Goal: Task Accomplishment & Management: Use online tool/utility

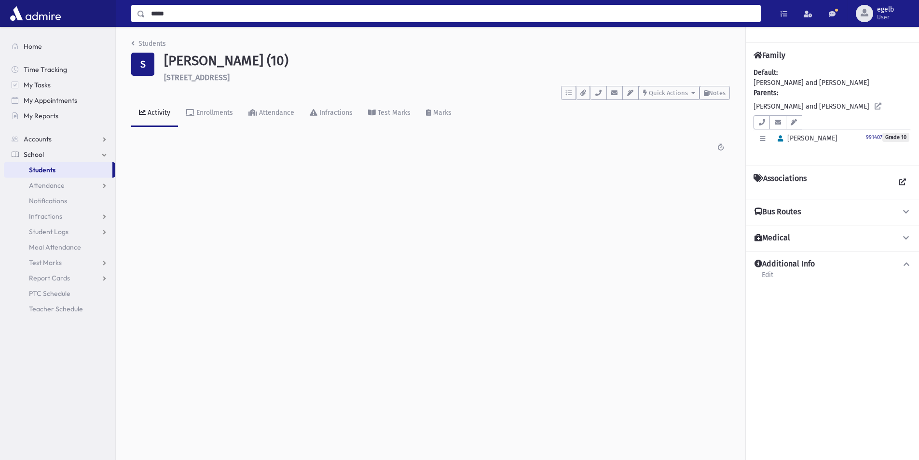
type input "*****"
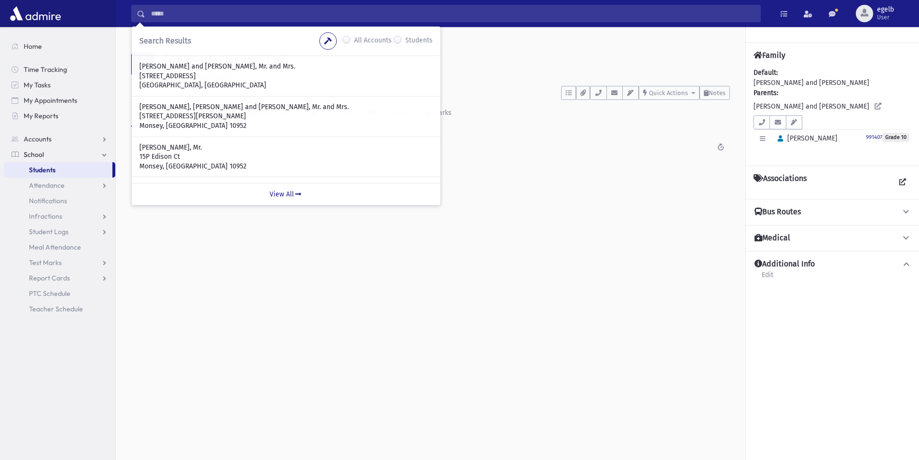
click at [405, 38] on label "Students" at bounding box center [418, 41] width 27 height 12
click at [283, 16] on input "*****" at bounding box center [452, 13] width 615 height 17
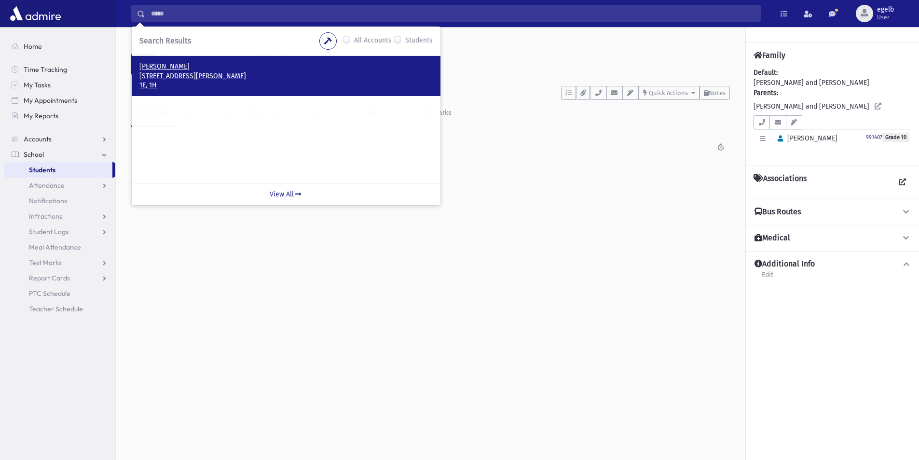
click at [167, 72] on p "16 S Parker St Monsey, NY 10952" at bounding box center [285, 76] width 293 height 10
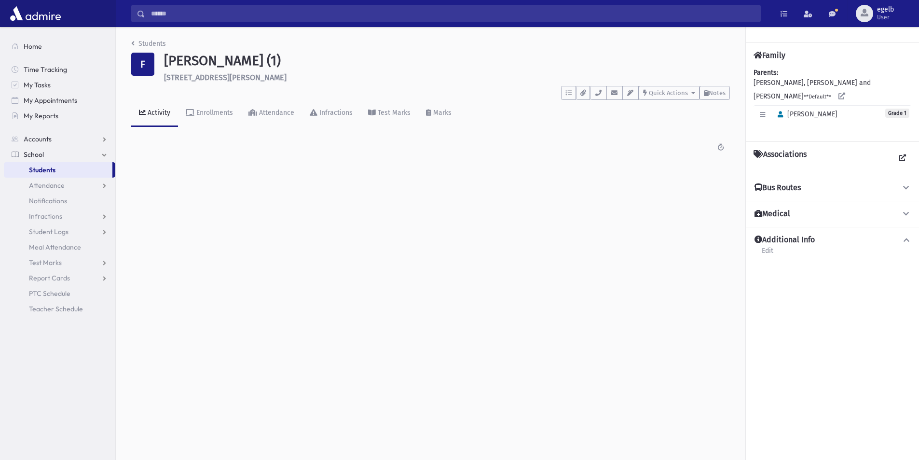
click at [209, 80] on h6 "16 S Parker St Monsey" at bounding box center [447, 77] width 566 height 9
click at [600, 95] on button "button" at bounding box center [598, 93] width 16 height 14
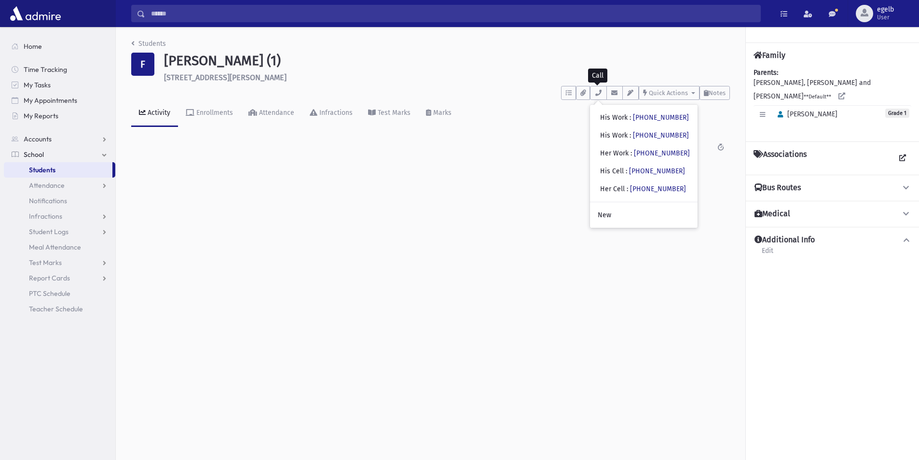
click at [181, 12] on input "Search" at bounding box center [452, 13] width 615 height 17
click at [405, 41] on label "Students" at bounding box center [418, 41] width 27 height 12
click at [151, 15] on input "Search" at bounding box center [452, 13] width 615 height 17
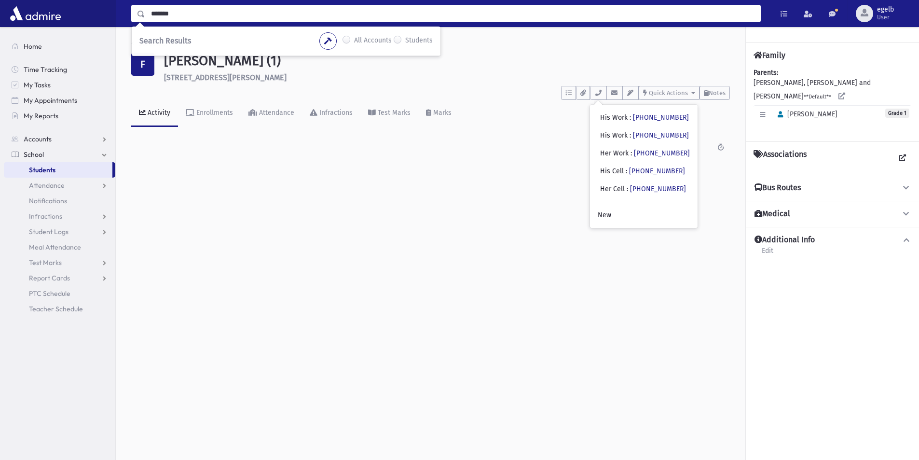
type input "*******"
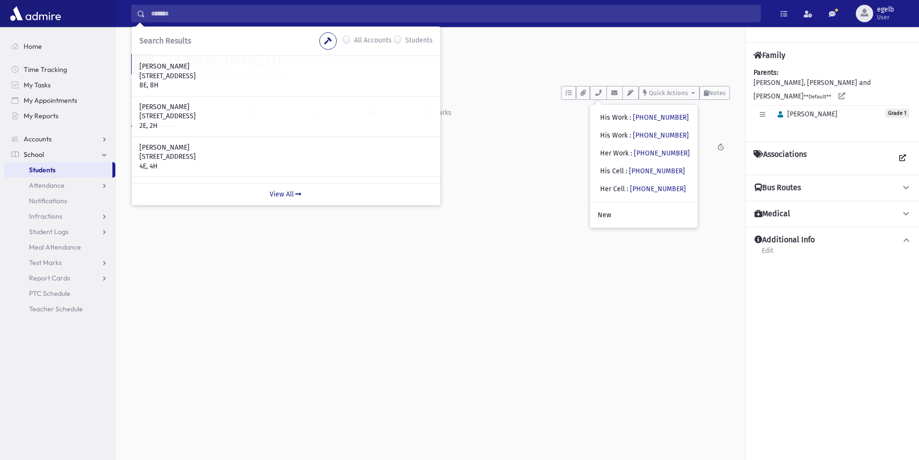
click at [354, 39] on label "All Accounts" at bounding box center [373, 41] width 38 height 12
drag, startPoint x: 182, startPoint y: 17, endPoint x: 201, endPoint y: 25, distance: 20.2
click at [182, 17] on input "*******" at bounding box center [452, 13] width 615 height 17
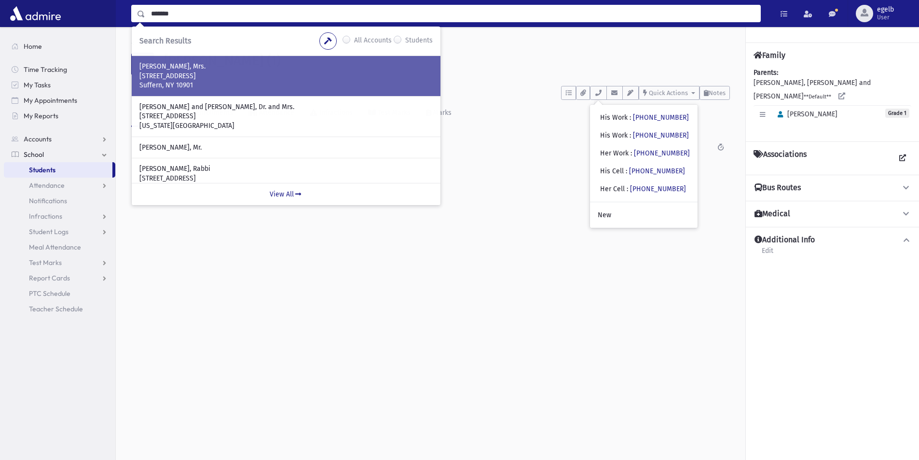
click at [215, 79] on p "20 Pomona Lane" at bounding box center [285, 76] width 293 height 10
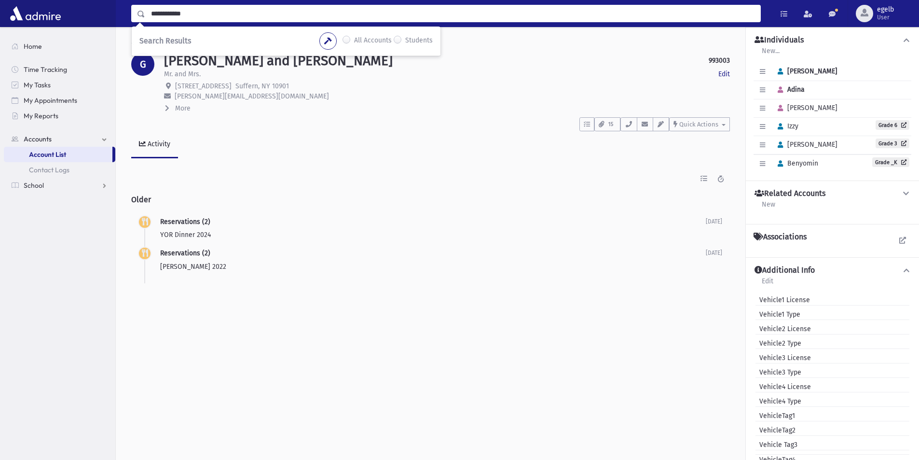
drag, startPoint x: 215, startPoint y: 13, endPoint x: 65, endPoint y: 13, distance: 149.5
click at [65, 13] on div "**********" at bounding box center [459, 13] width 919 height 27
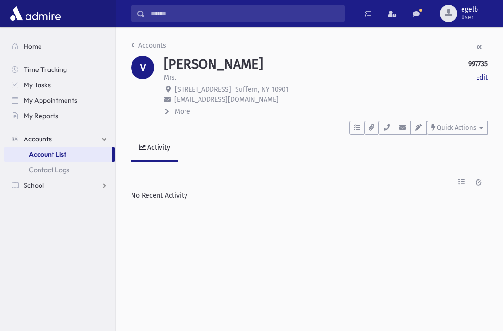
click at [350, 329] on div "Accounts V VENOKUR, Naomi 997735 Edit Mrs. Edit 20 Pomona Lane Suffern, NY 1090…" at bounding box center [310, 179] width 388 height 304
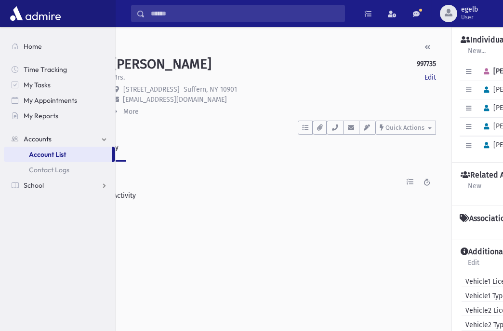
scroll to position [0, 174]
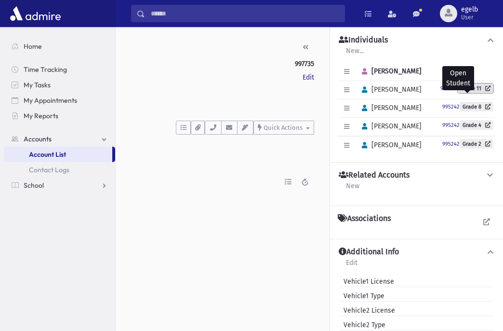
click at [482, 87] on icon at bounding box center [486, 87] width 9 height 5
click at [482, 88] on icon at bounding box center [486, 87] width 9 height 5
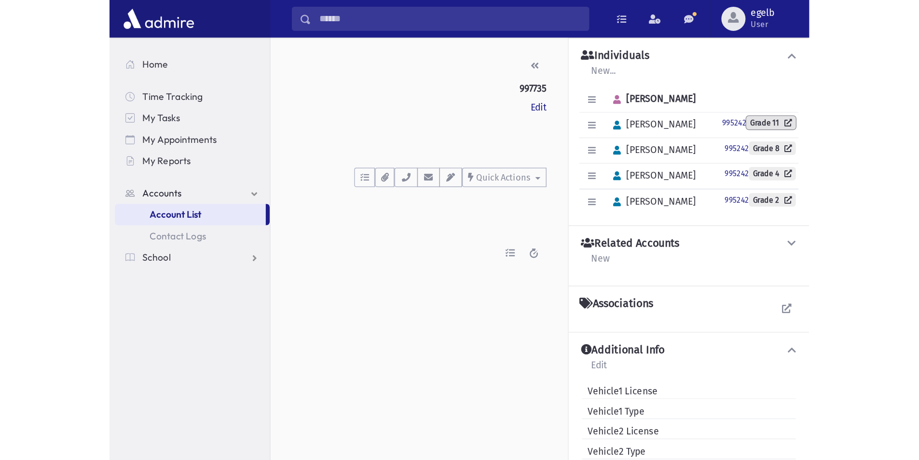
scroll to position [0, 0]
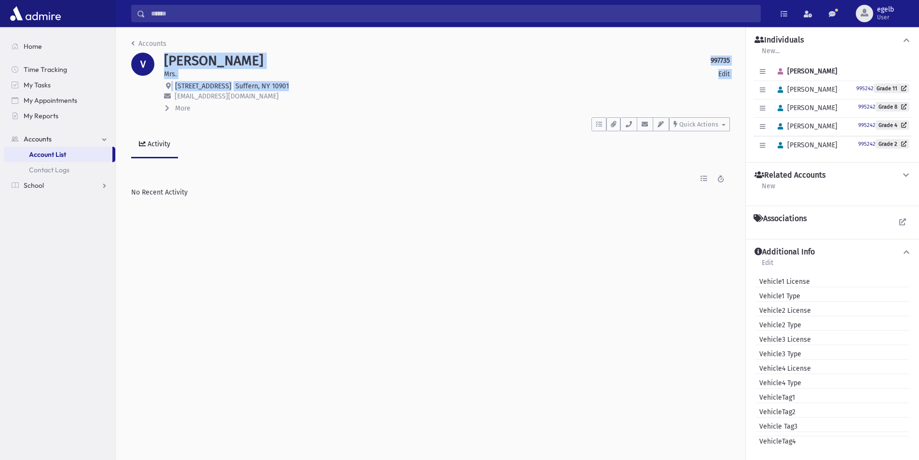
drag, startPoint x: 166, startPoint y: 62, endPoint x: 325, endPoint y: 84, distance: 160.3
click at [325, 84] on div "VENOKUR, Naomi 997735 Edit Mrs. Edit 20 Pomona Lane Suffern, NY 10901 naomiveno…" at bounding box center [446, 83] width 575 height 61
drag, startPoint x: 325, startPoint y: 96, endPoint x: 320, endPoint y: 100, distance: 5.9
click at [325, 98] on p "naomivenokur@gmail.com" at bounding box center [447, 96] width 566 height 10
drag, startPoint x: 189, startPoint y: 104, endPoint x: 163, endPoint y: 64, distance: 46.8
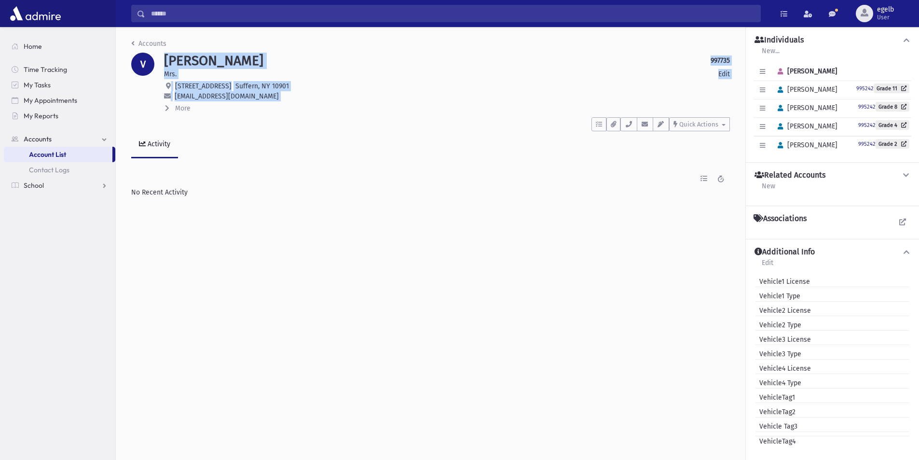
click at [163, 64] on div "VENOKUR, Naomi 997735 Edit Mrs. Edit 20 Pomona Lane Suffern, NY 10901 naomiveno…" at bounding box center [446, 83] width 575 height 61
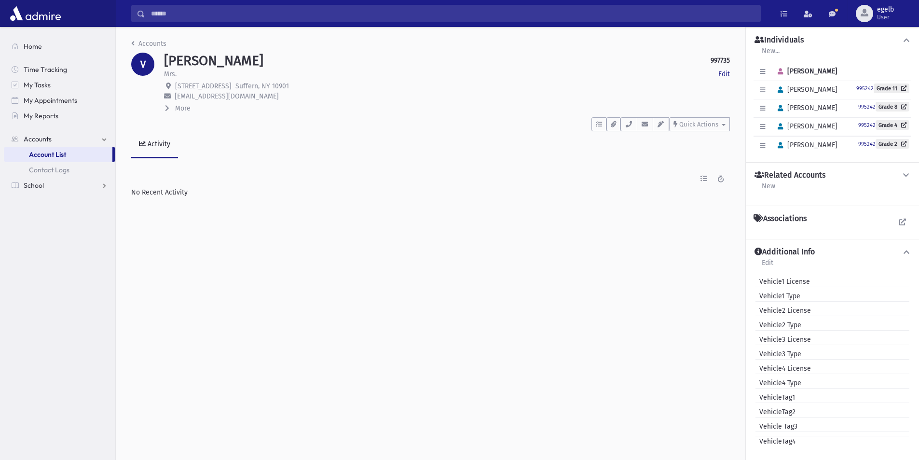
click at [257, 161] on div "Accounts V VENOKUR, Naomi 997735 Edit Mrs. Edit 20 Pomona Lane Suffern, NY 1090…" at bounding box center [430, 118] width 629 height 182
click at [891, 92] on link "Grade 11" at bounding box center [891, 88] width 36 height 10
click at [887, 86] on link "Grade 11" at bounding box center [891, 88] width 36 height 10
click at [892, 103] on link "Grade 8" at bounding box center [892, 107] width 34 height 10
click at [889, 144] on link "Grade 2" at bounding box center [892, 144] width 34 height 10
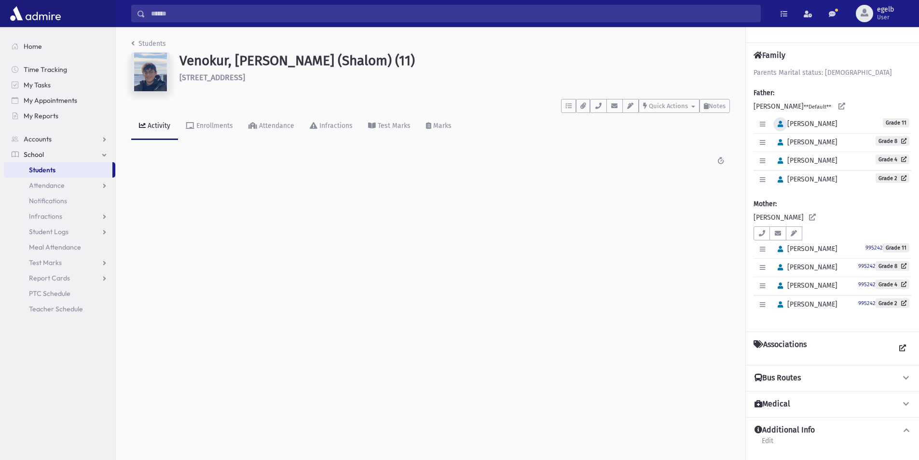
drag, startPoint x: 799, startPoint y: 119, endPoint x: 784, endPoint y: 120, distance: 14.5
click at [503, 120] on div "Edit Individual Delete Individual Set Primary [PERSON_NAME] Grade 11" at bounding box center [832, 124] width 158 height 18
click at [503, 135] on div "Activity Enrollments Attendance Infractions Test Marks Marks" at bounding box center [430, 130] width 598 height 35
click at [503, 140] on link "Grade 8" at bounding box center [892, 141] width 34 height 10
click at [503, 159] on link "Grade 4" at bounding box center [892, 159] width 34 height 10
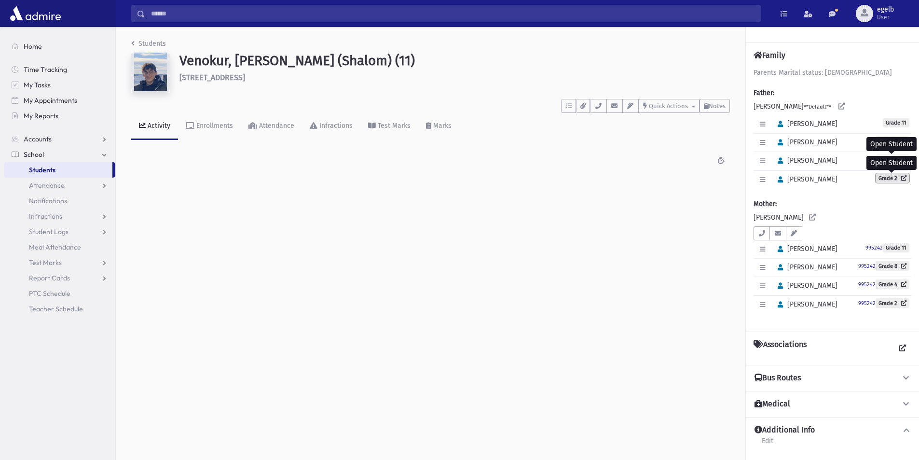
click at [503, 176] on icon at bounding box center [901, 177] width 9 height 5
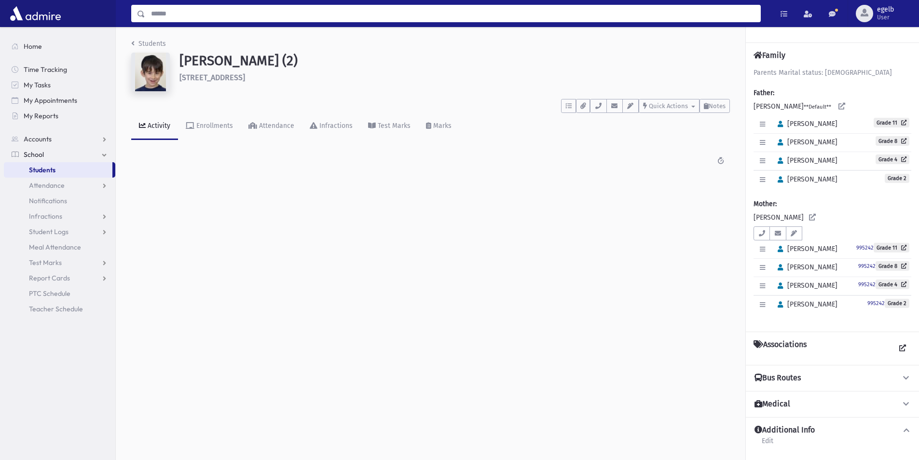
click at [211, 20] on input "Search" at bounding box center [452, 13] width 615 height 17
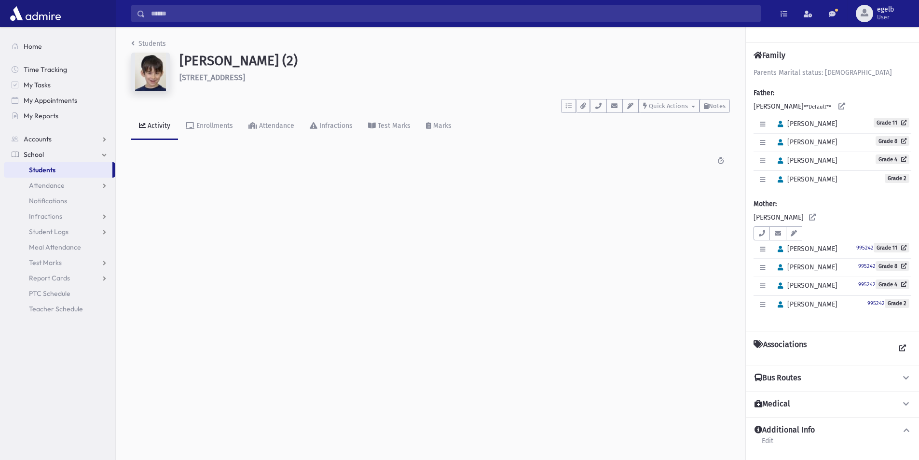
drag, startPoint x: 190, startPoint y: 77, endPoint x: 295, endPoint y: 80, distance: 104.2
click at [295, 80] on h6 "12 Rockingham Rd Spring Valley" at bounding box center [454, 77] width 550 height 9
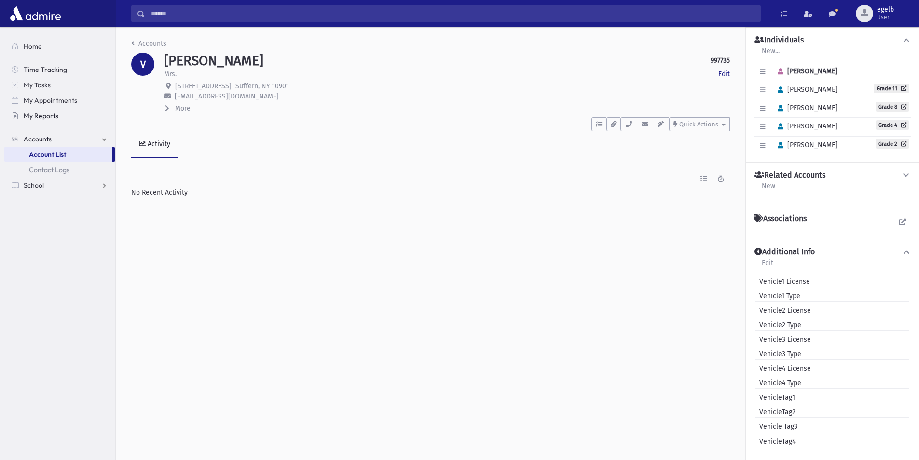
click at [46, 118] on span "My Reports" at bounding box center [41, 115] width 35 height 9
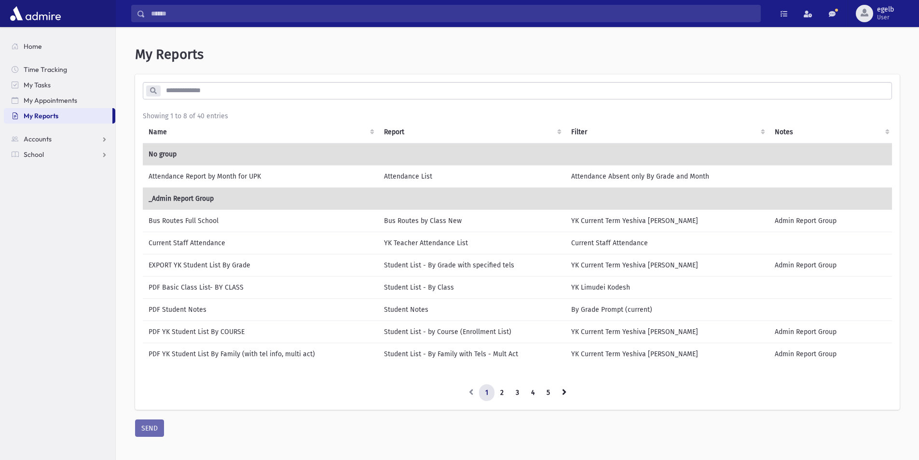
click at [191, 222] on td "Bus Routes Full School" at bounding box center [260, 220] width 235 height 22
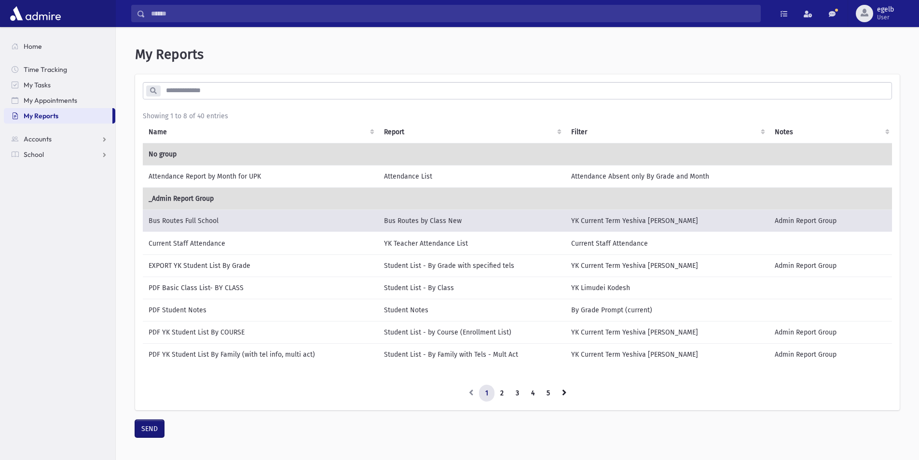
click at [148, 435] on button "SEND" at bounding box center [149, 428] width 29 height 17
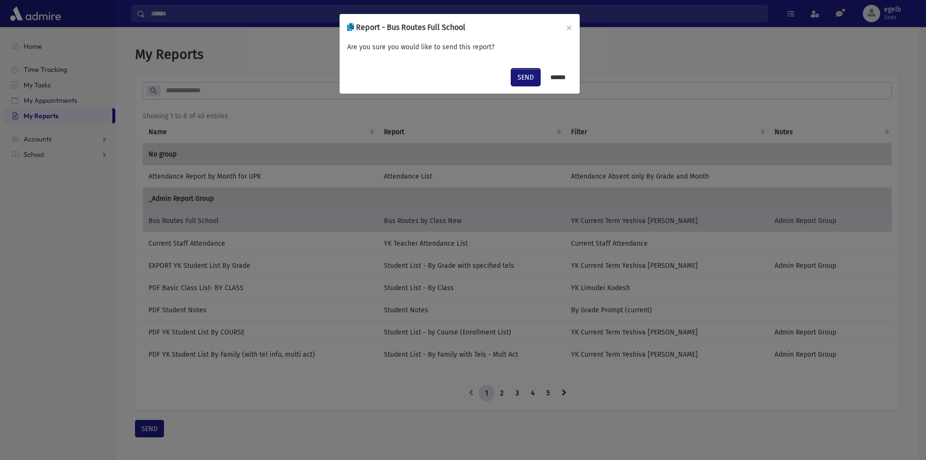
click at [525, 77] on button "SEND" at bounding box center [525, 76] width 29 height 17
